Goal: Book appointment/travel/reservation

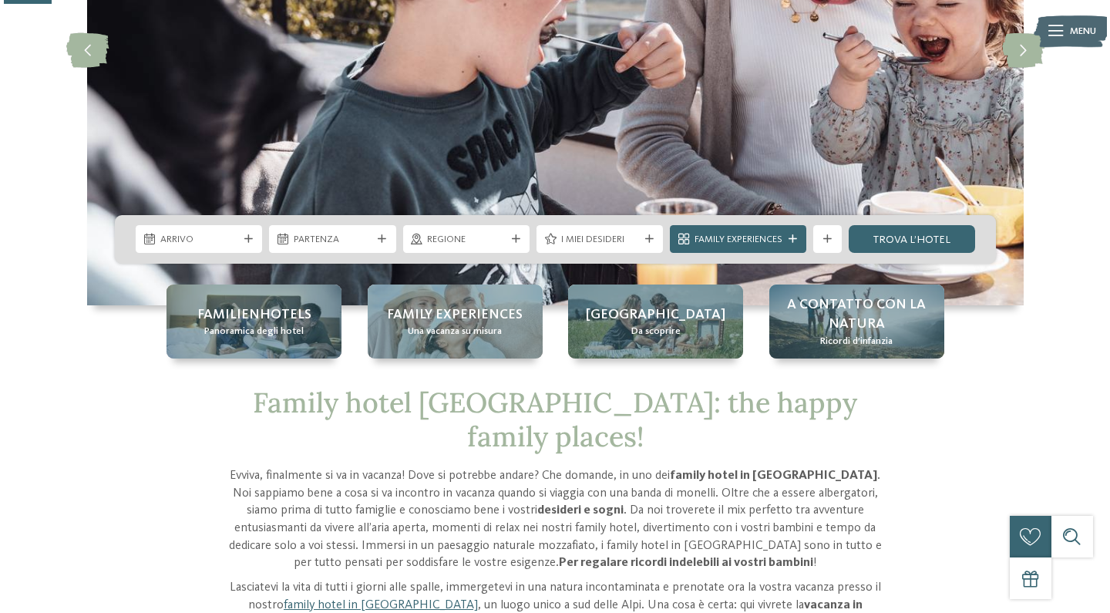
scroll to position [298, 0]
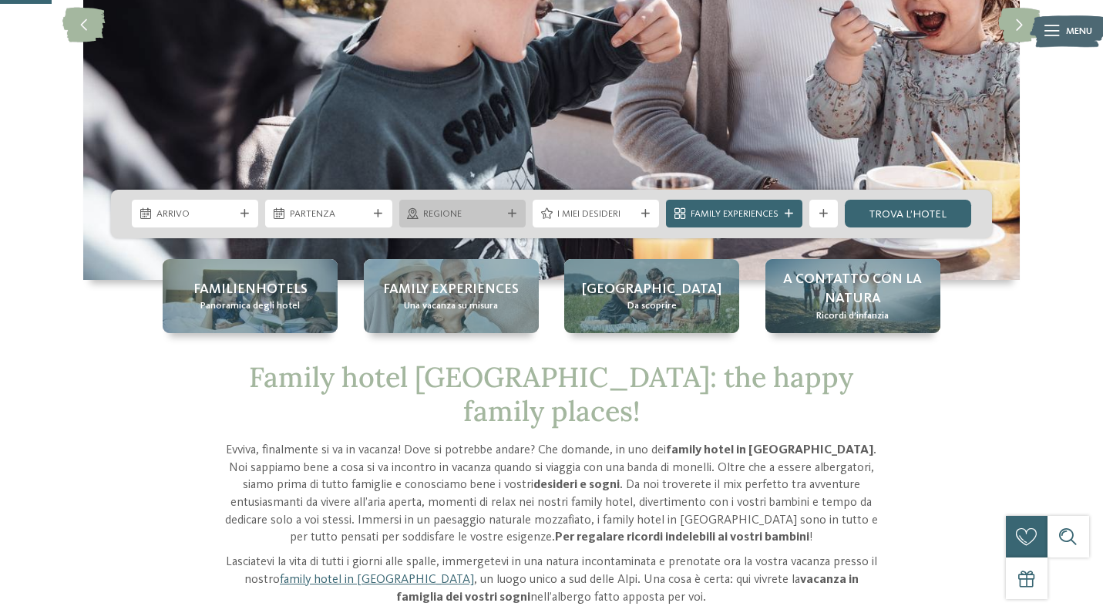
click at [477, 217] on span "Regione" at bounding box center [462, 214] width 78 height 14
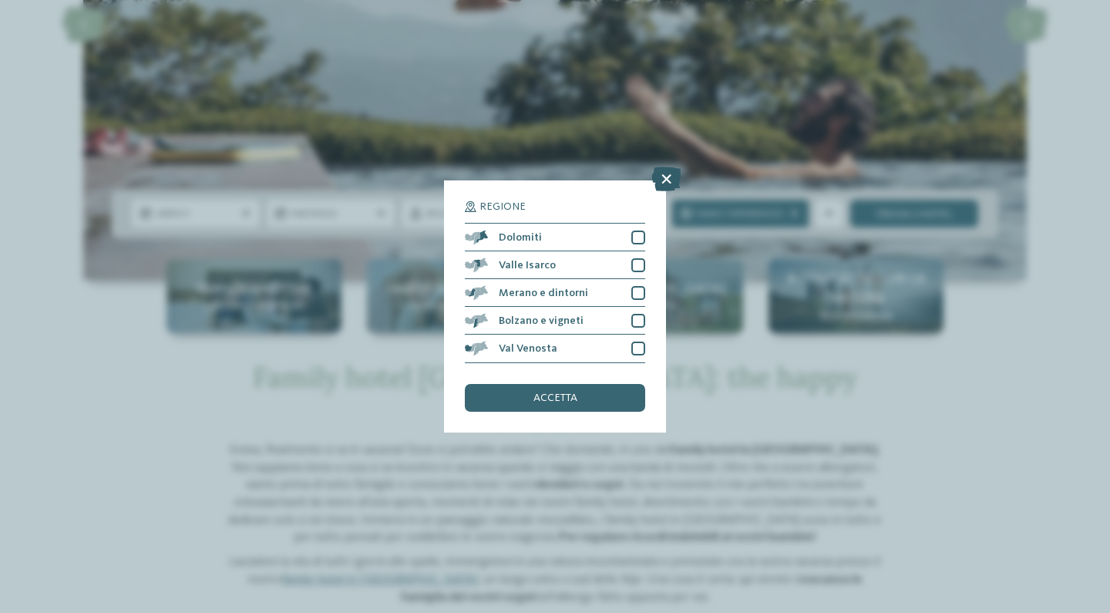
click at [663, 167] on icon at bounding box center [666, 179] width 30 height 25
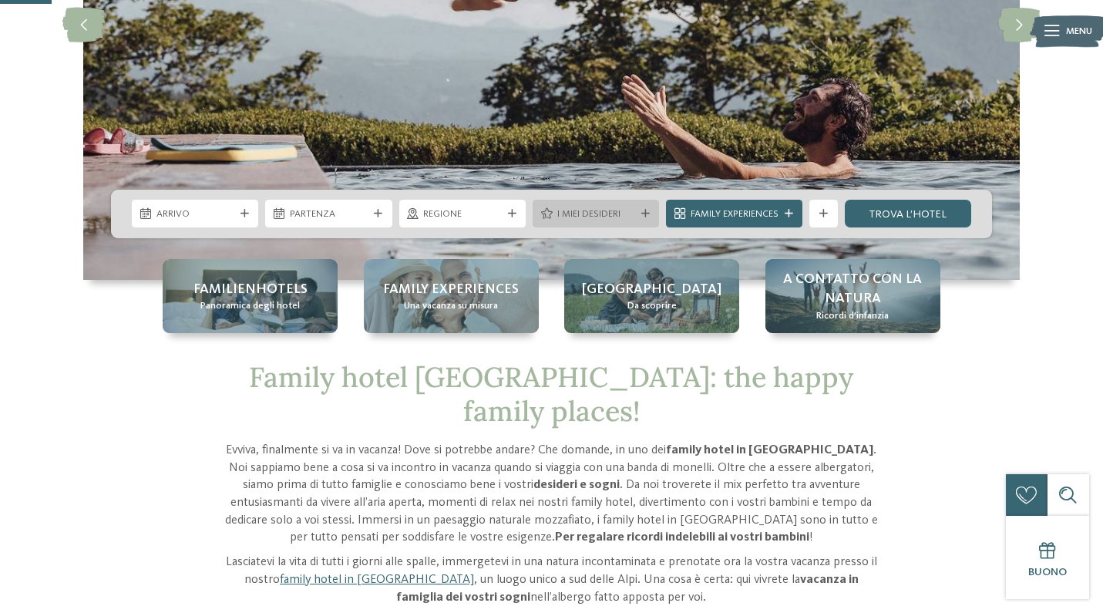
click at [628, 213] on span "I miei desideri" at bounding box center [596, 214] width 78 height 14
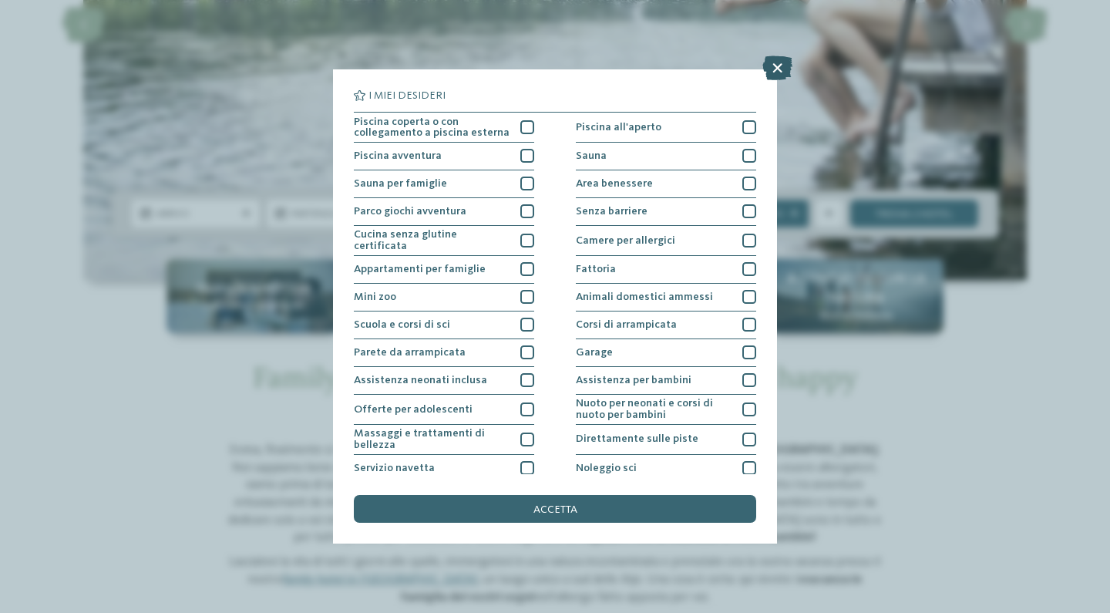
click at [774, 68] on icon at bounding box center [777, 67] width 30 height 25
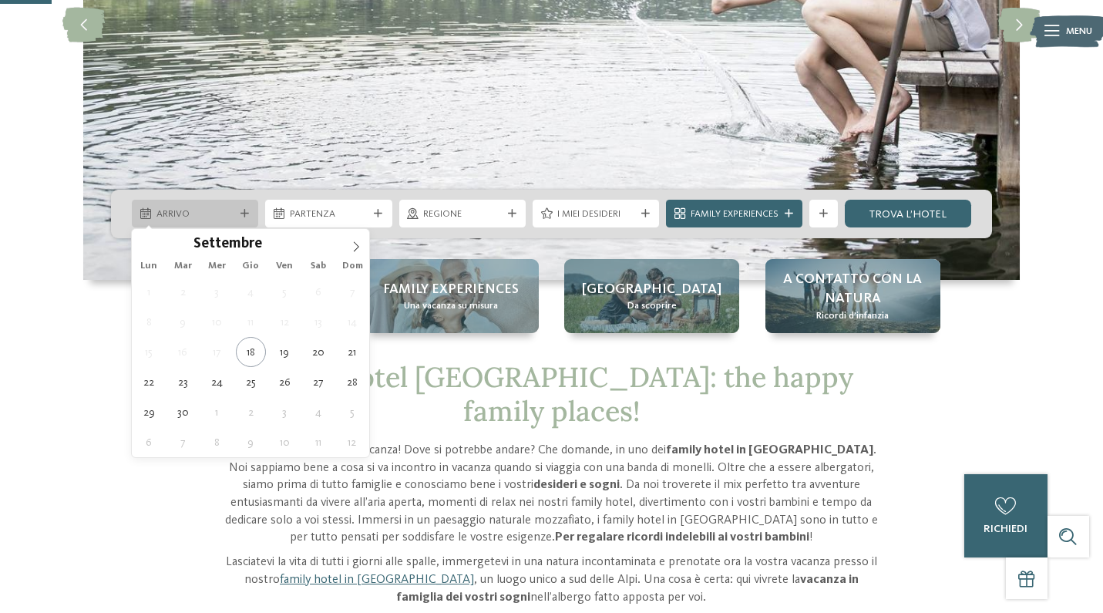
click at [249, 208] on div "Arrivo" at bounding box center [195, 214] width 126 height 28
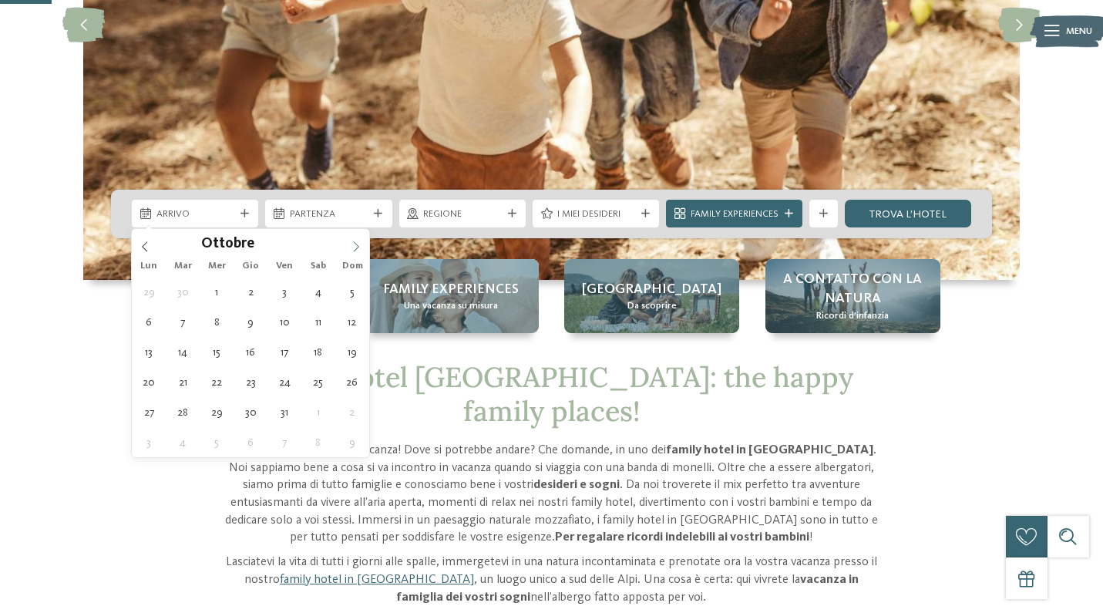
click at [355, 243] on icon at bounding box center [356, 246] width 11 height 11
type div "[DATE]"
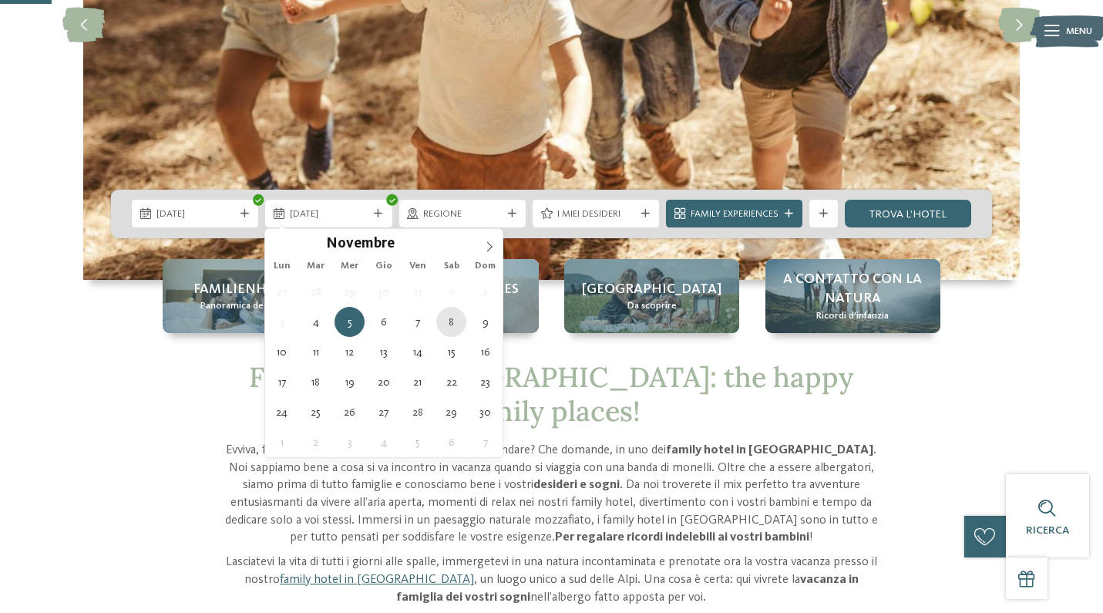
type div "[DATE]"
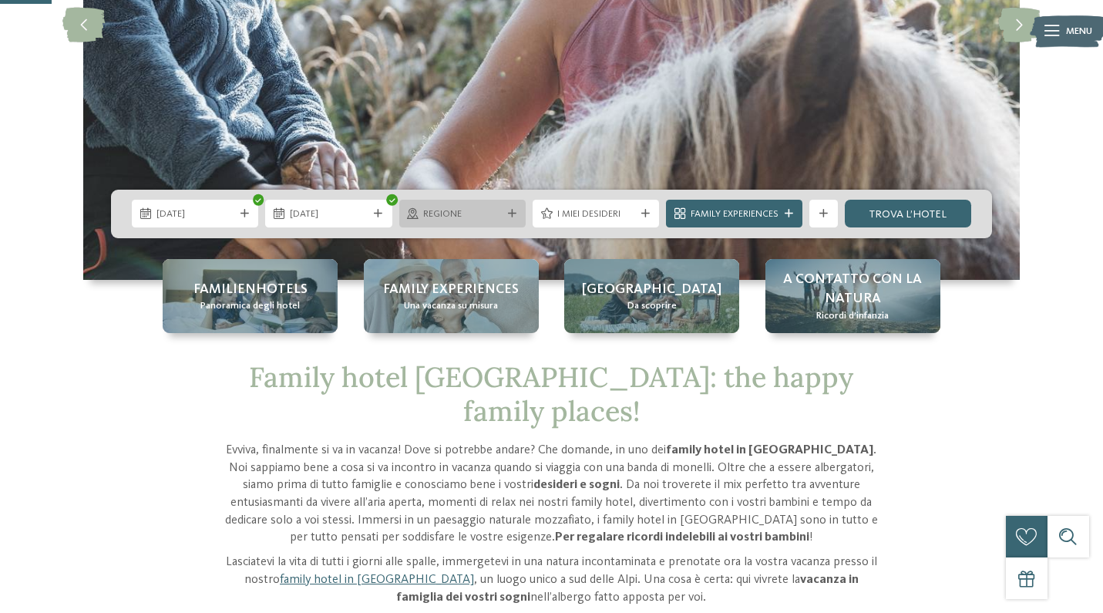
click at [512, 210] on icon at bounding box center [512, 214] width 8 height 8
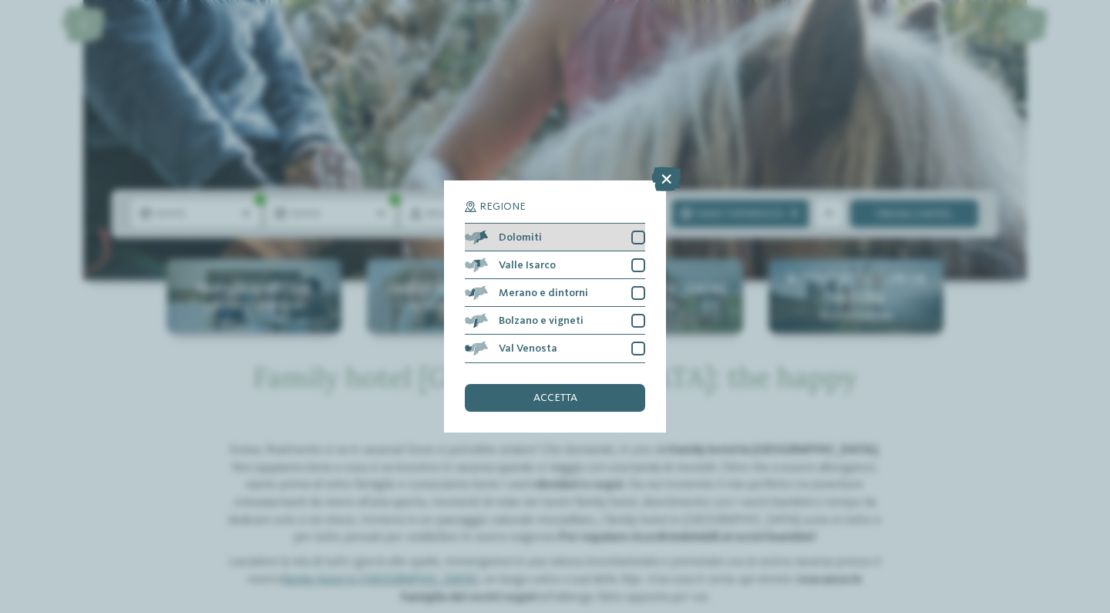
click at [633, 230] on div at bounding box center [638, 237] width 14 height 14
click at [636, 258] on div at bounding box center [638, 265] width 14 height 14
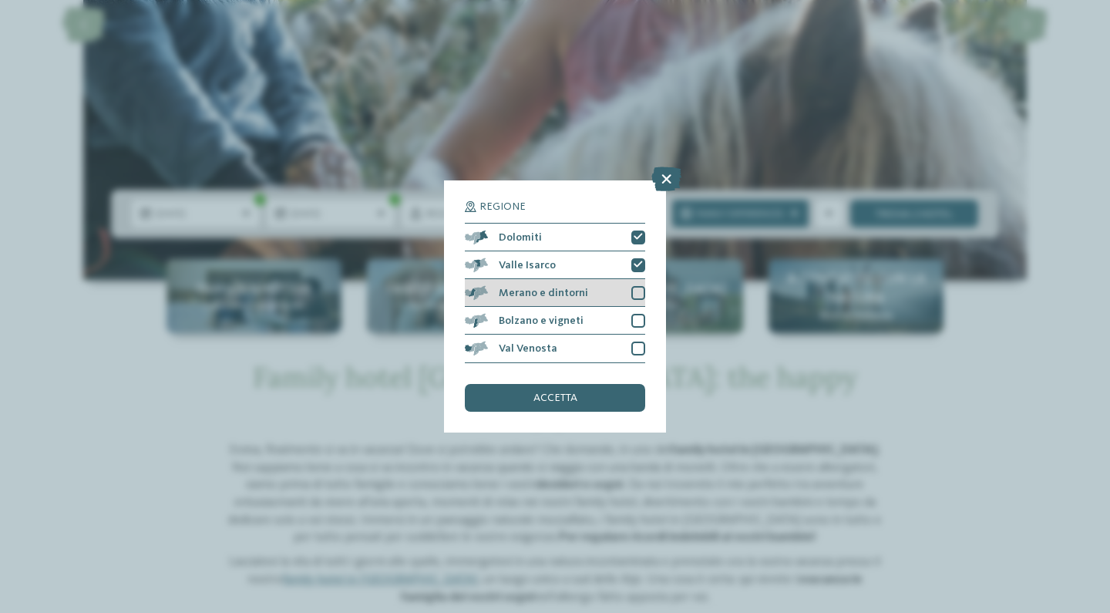
click at [637, 286] on div at bounding box center [638, 293] width 14 height 14
click at [637, 314] on div at bounding box center [638, 321] width 14 height 14
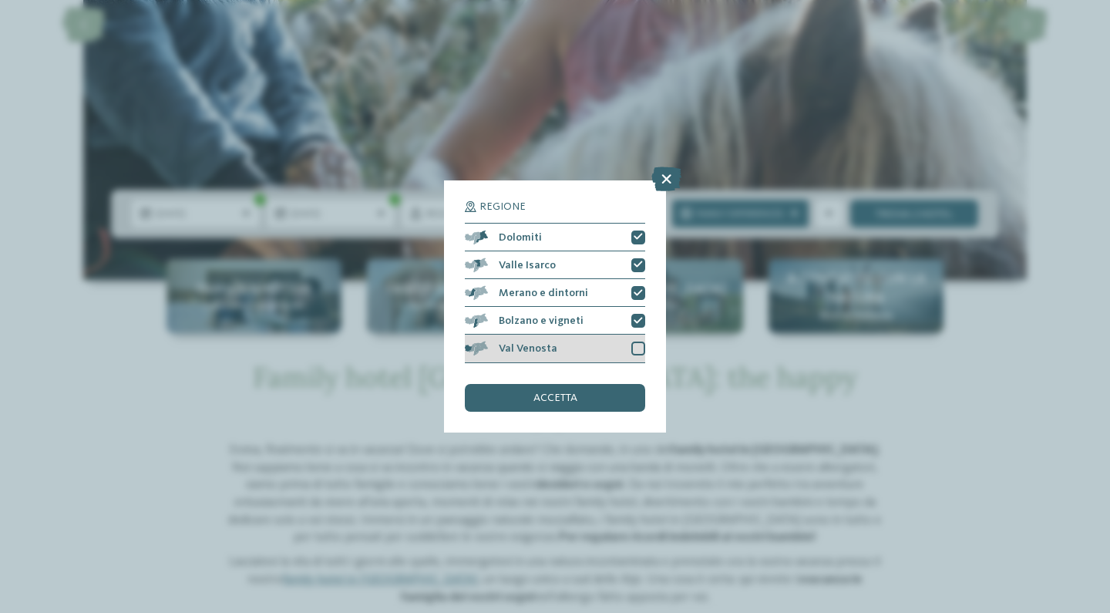
click at [636, 341] on div at bounding box center [638, 348] width 14 height 14
click at [564, 392] on span "accetta" at bounding box center [555, 397] width 44 height 11
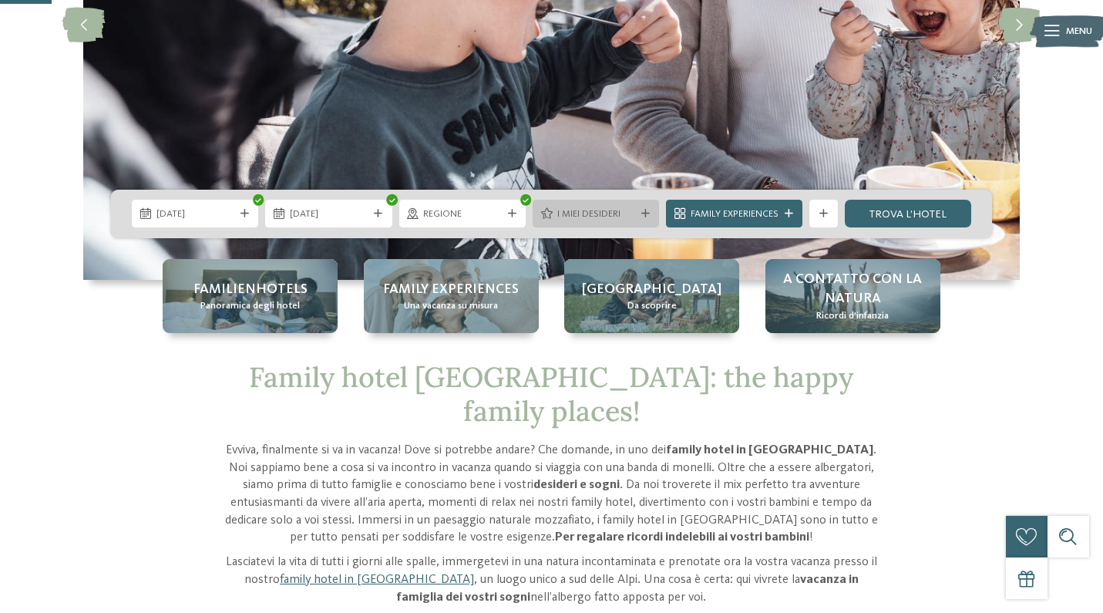
click at [640, 204] on div "I miei desideri" at bounding box center [595, 214] width 126 height 28
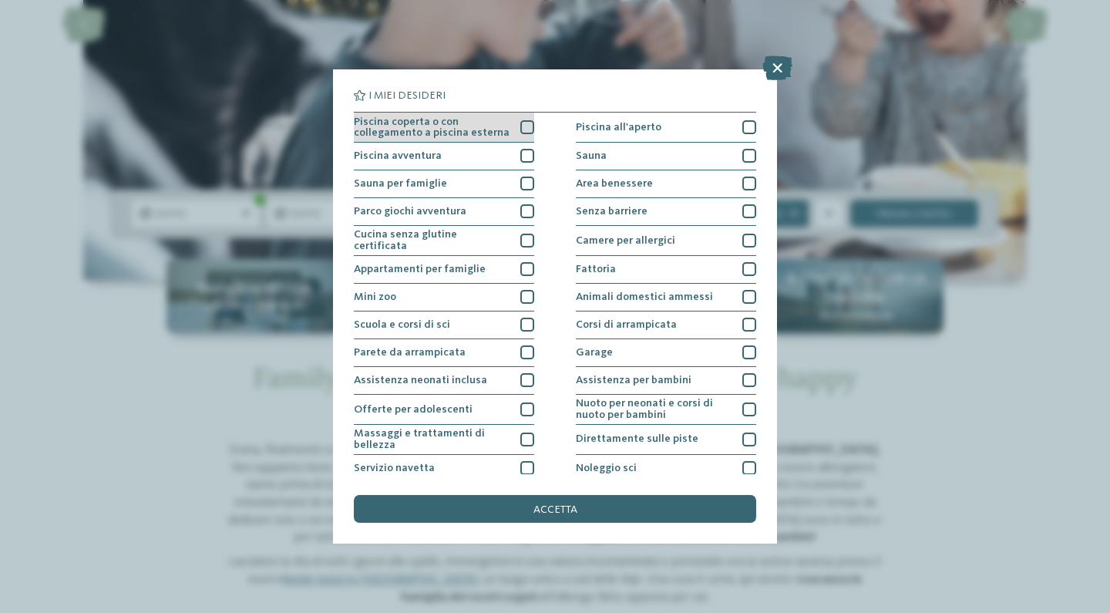
click at [525, 123] on div at bounding box center [527, 127] width 14 height 14
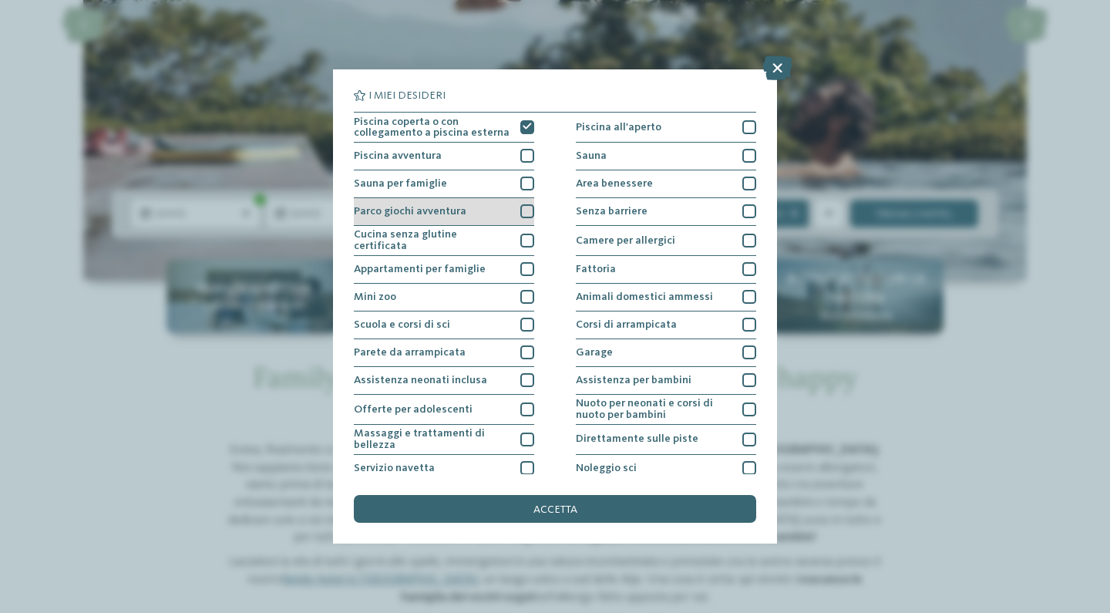
click at [528, 207] on div at bounding box center [527, 211] width 14 height 14
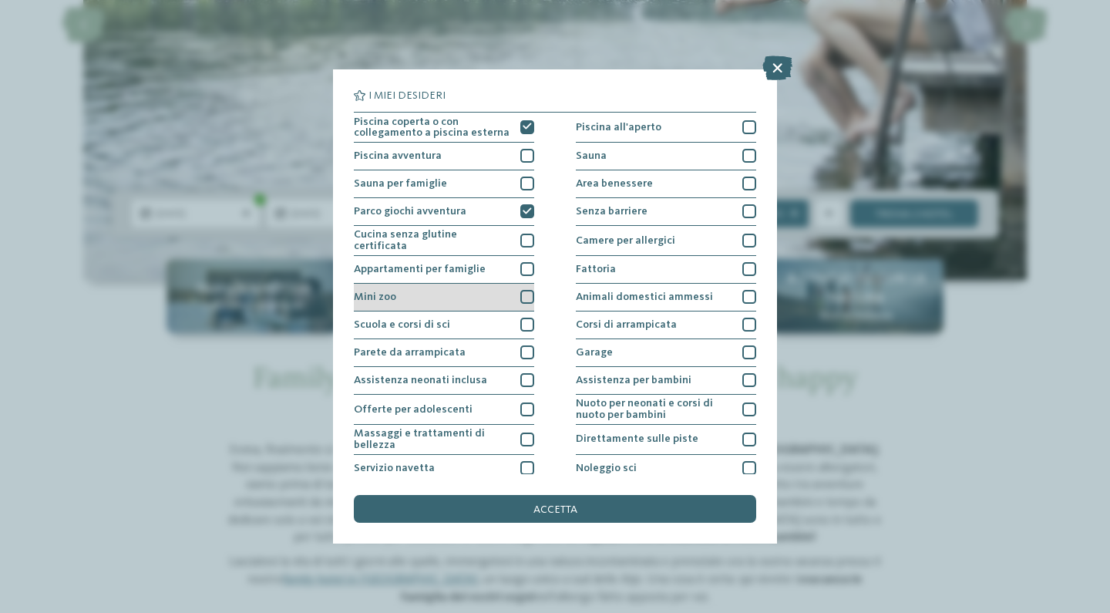
click at [528, 299] on div at bounding box center [527, 297] width 14 height 14
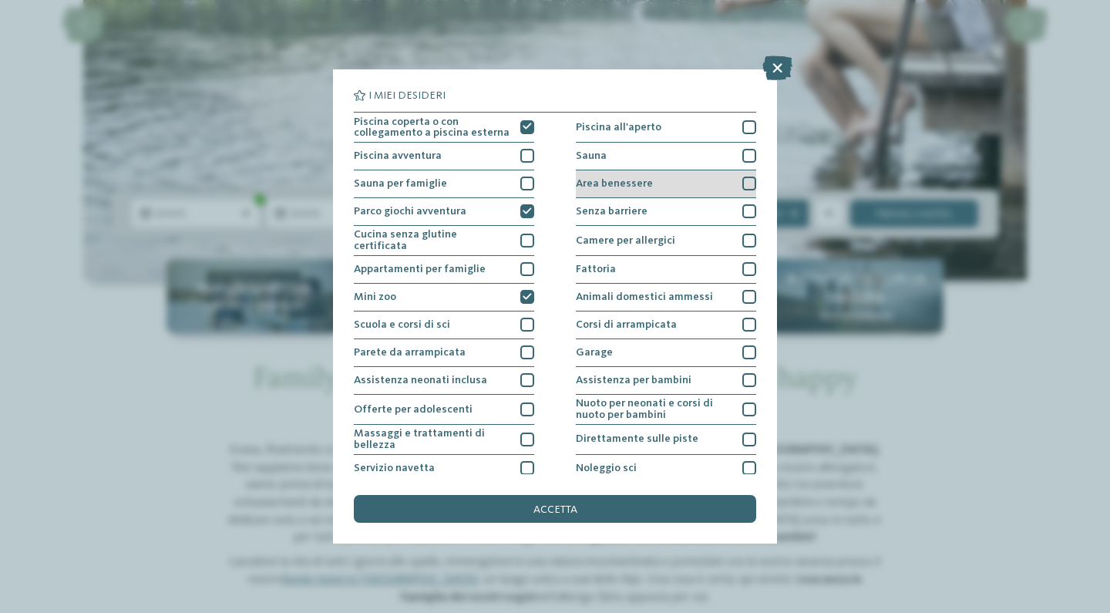
click at [744, 174] on div "Area benessere" at bounding box center [666, 184] width 180 height 28
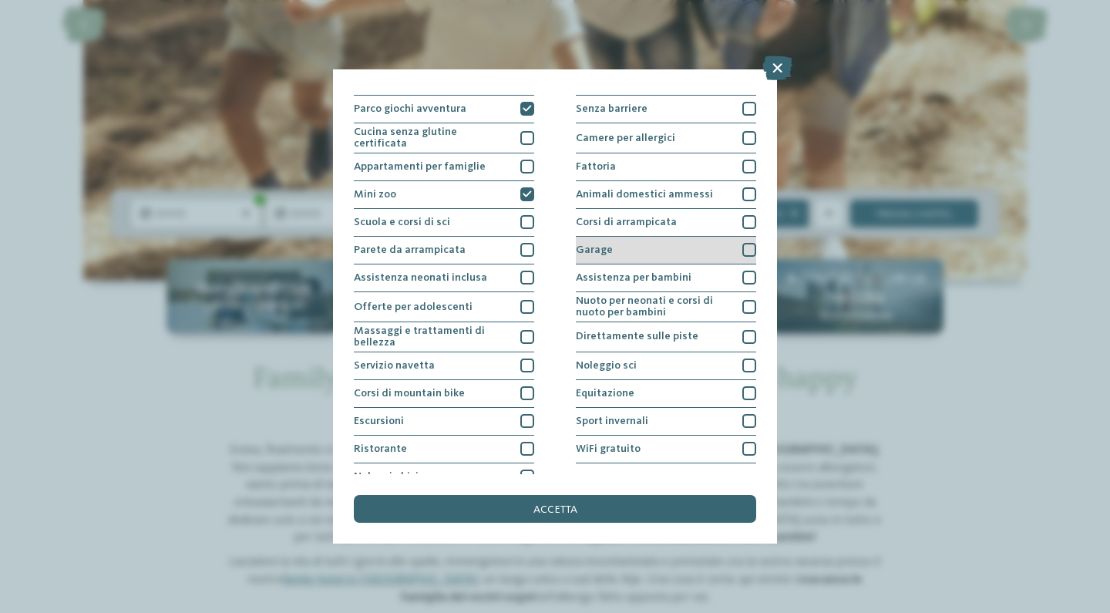
scroll to position [117, 0]
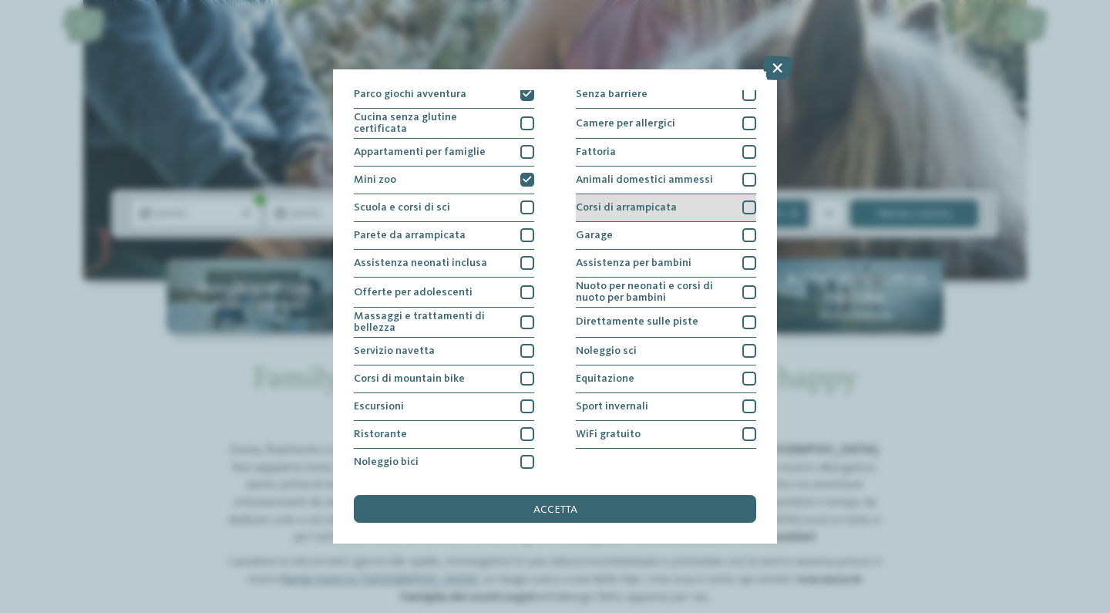
click at [750, 204] on div at bounding box center [749, 207] width 14 height 14
click at [750, 204] on icon at bounding box center [748, 207] width 9 height 8
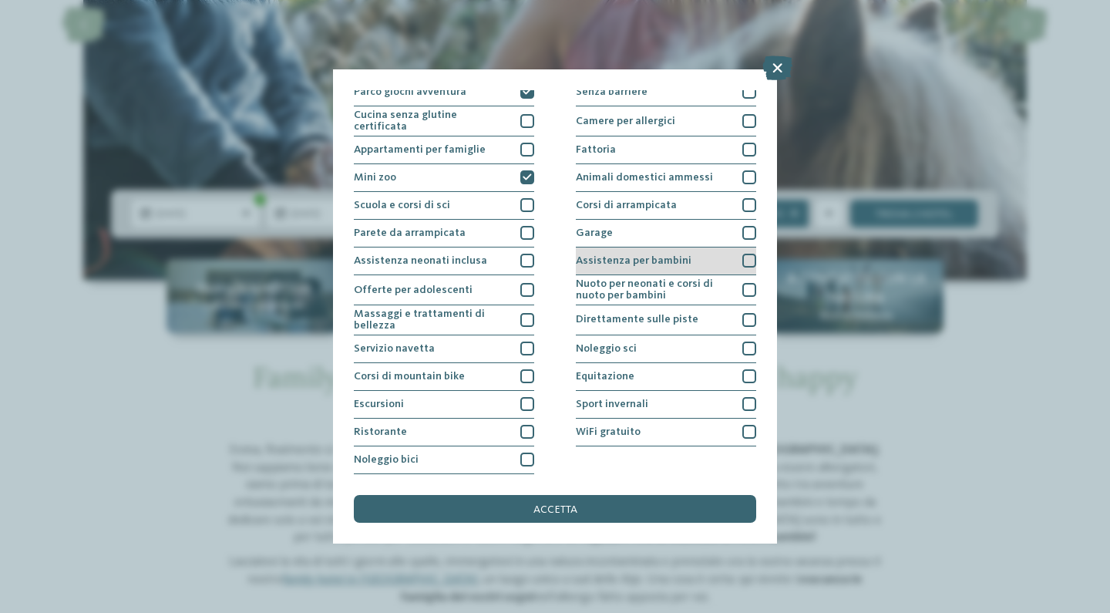
scroll to position [149, 0]
click at [744, 253] on div at bounding box center [749, 260] width 14 height 14
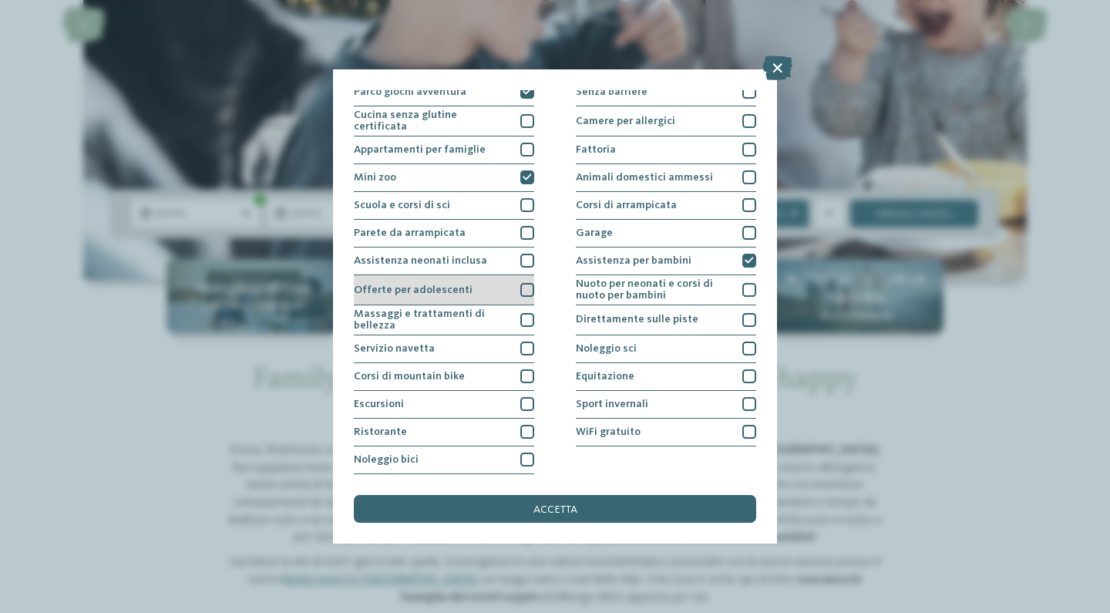
scroll to position [173, 0]
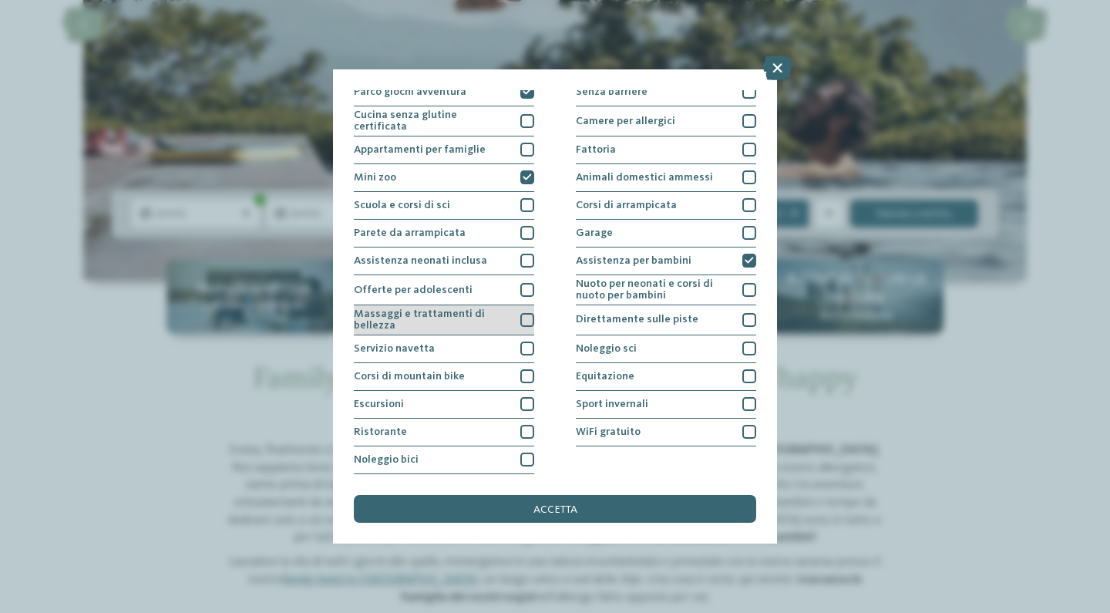
click at [496, 308] on span "Massaggi e trattamenti di bellezza" at bounding box center [432, 319] width 156 height 22
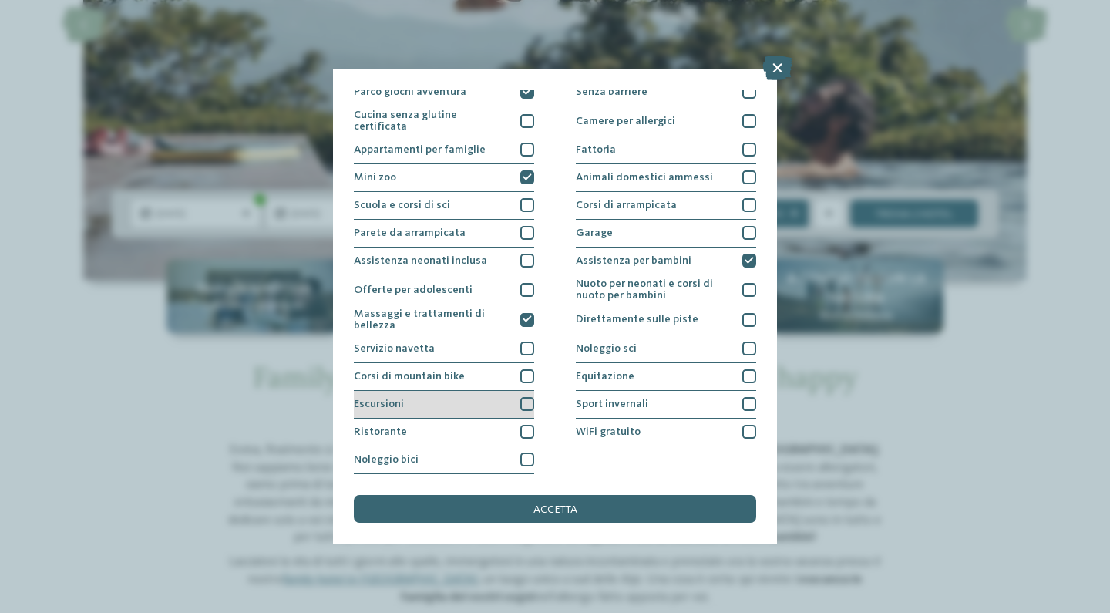
scroll to position [253, 0]
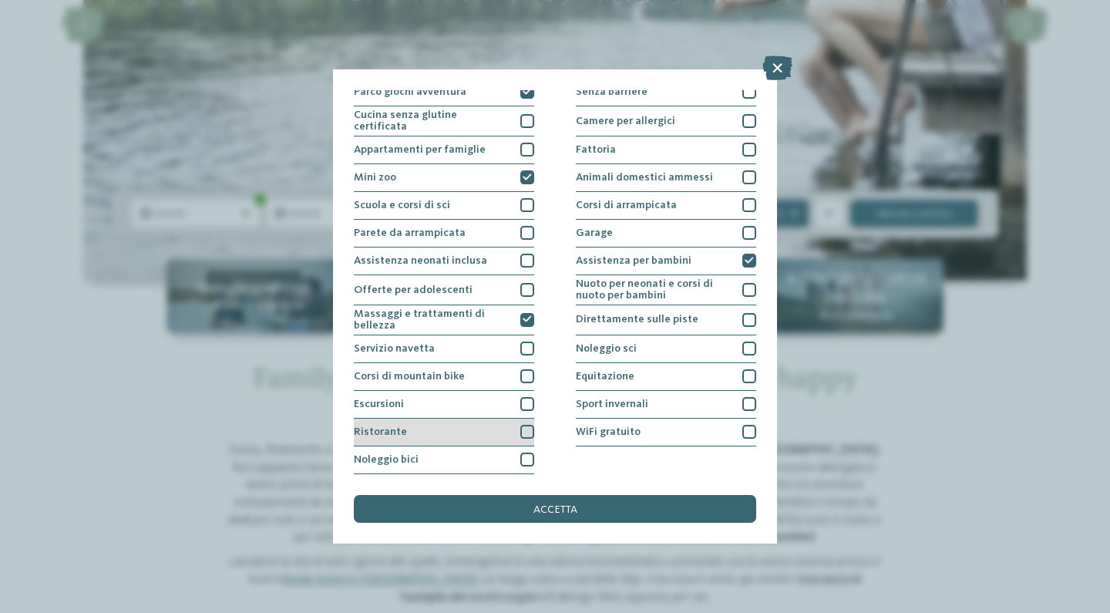
click at [487, 418] on div "Ristorante" at bounding box center [444, 432] width 180 height 28
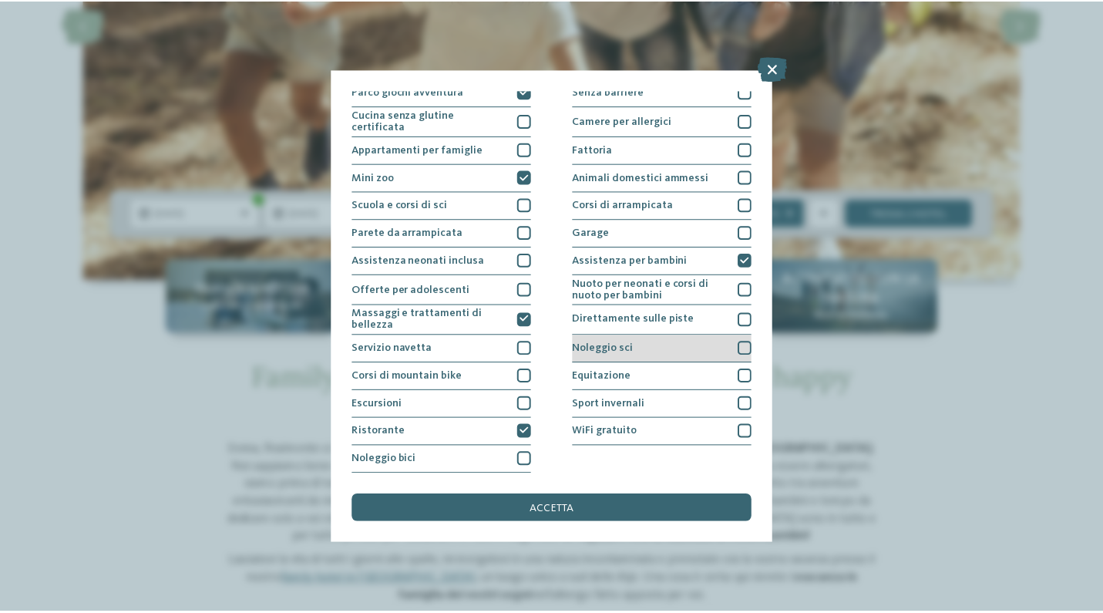
scroll to position [148, 0]
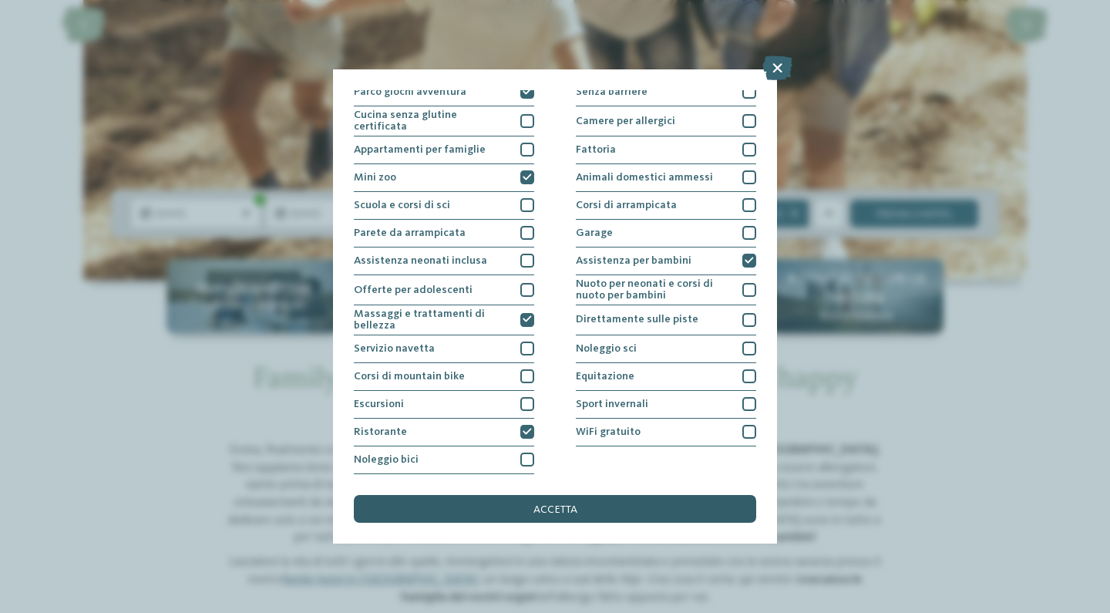
click at [559, 495] on div "accetta" at bounding box center [555, 509] width 402 height 28
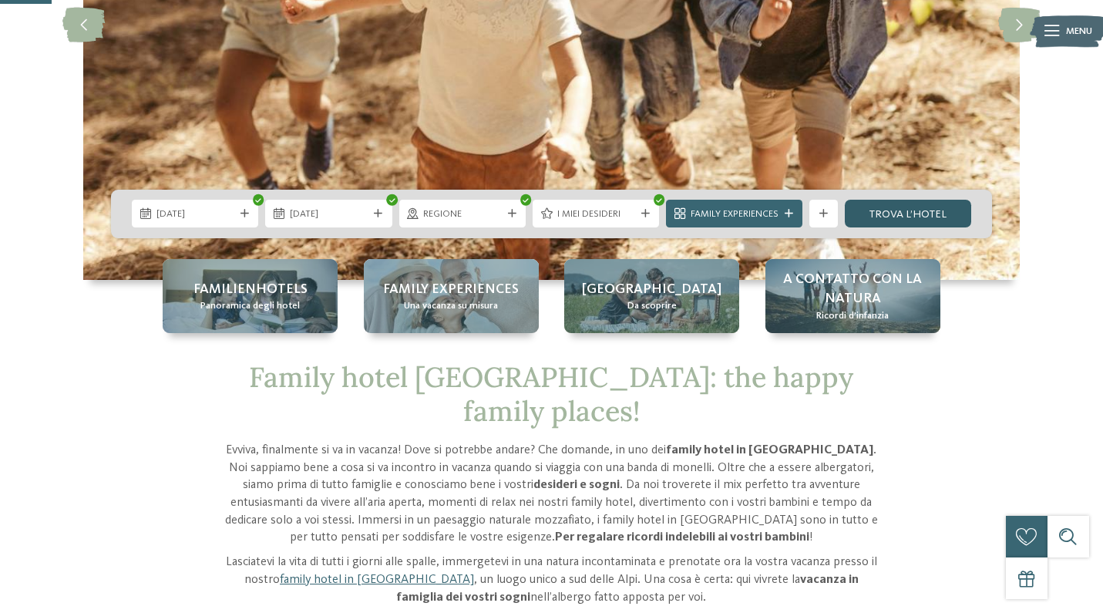
click at [898, 220] on link "trova l’hotel" at bounding box center [907, 214] width 126 height 28
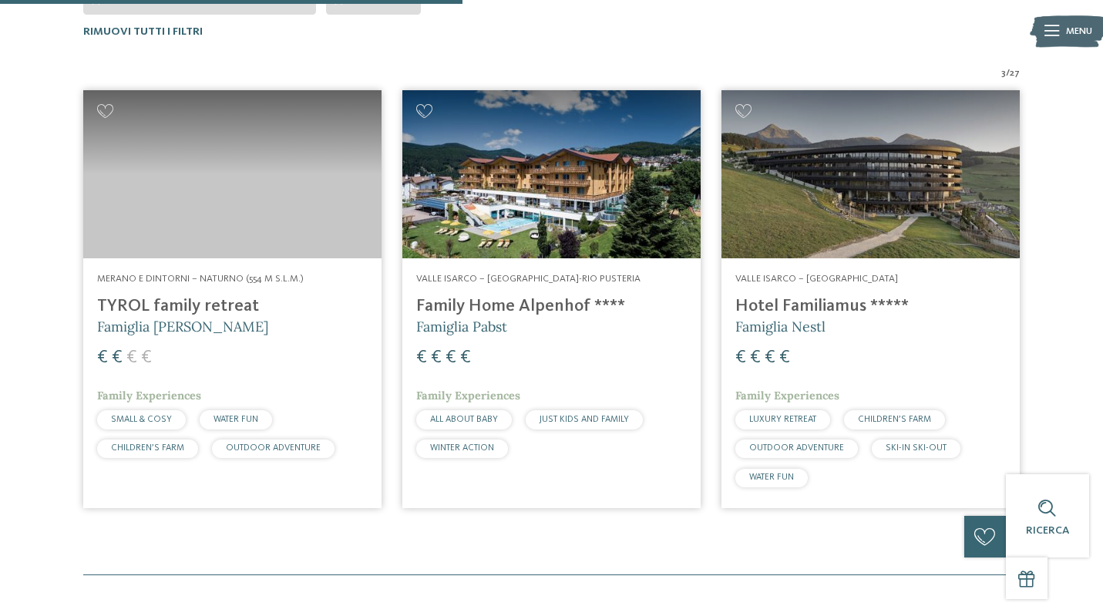
scroll to position [521, 0]
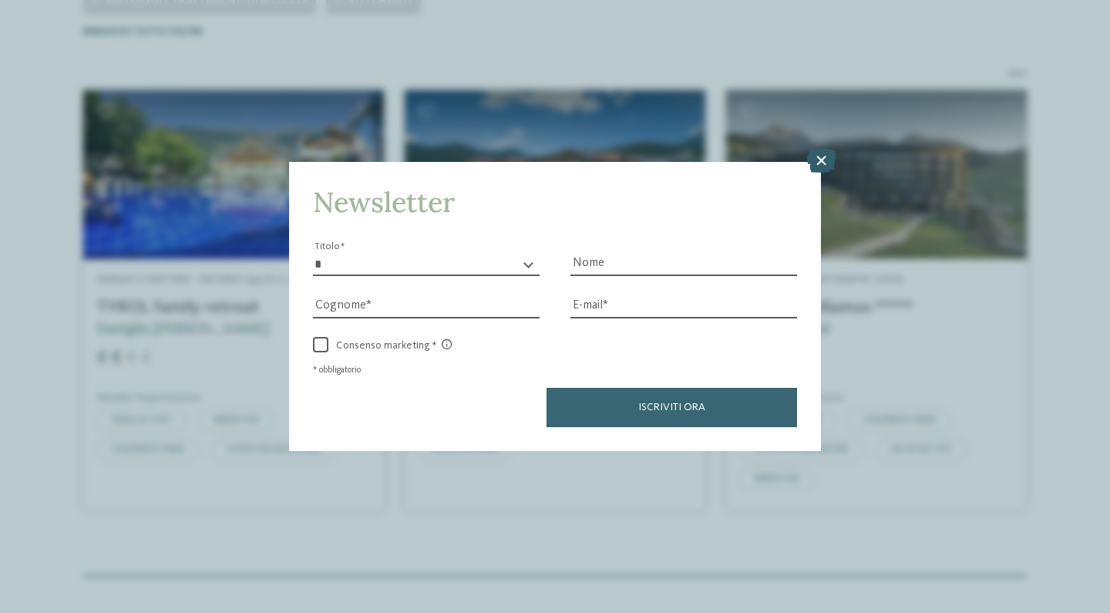
click at [815, 148] on icon at bounding box center [821, 160] width 30 height 25
